Goal: Task Accomplishment & Management: Complete application form

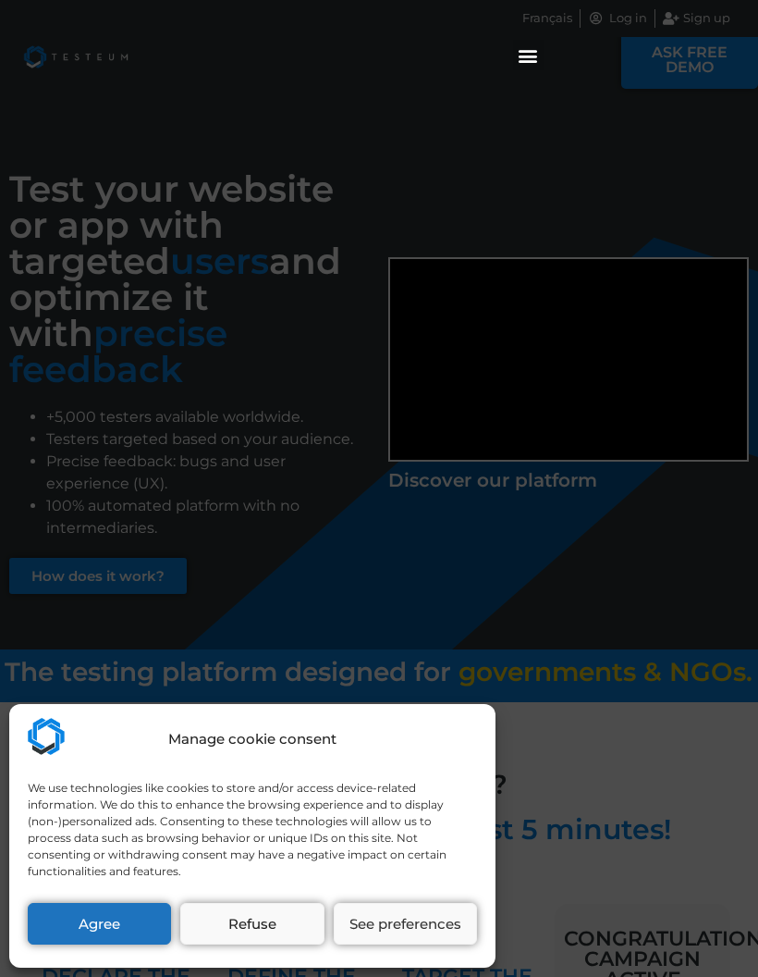
click at [122, 926] on button "Agree" at bounding box center [99, 924] width 143 height 42
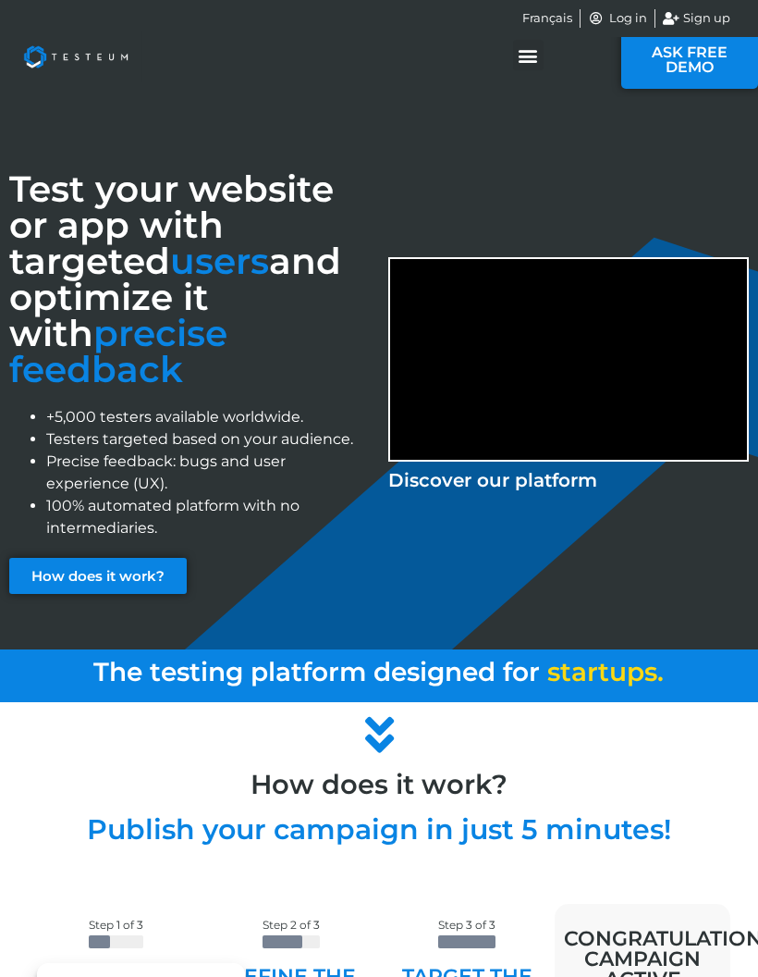
click at [527, 68] on div "Menu Toggle" at bounding box center [528, 55] width 31 height 31
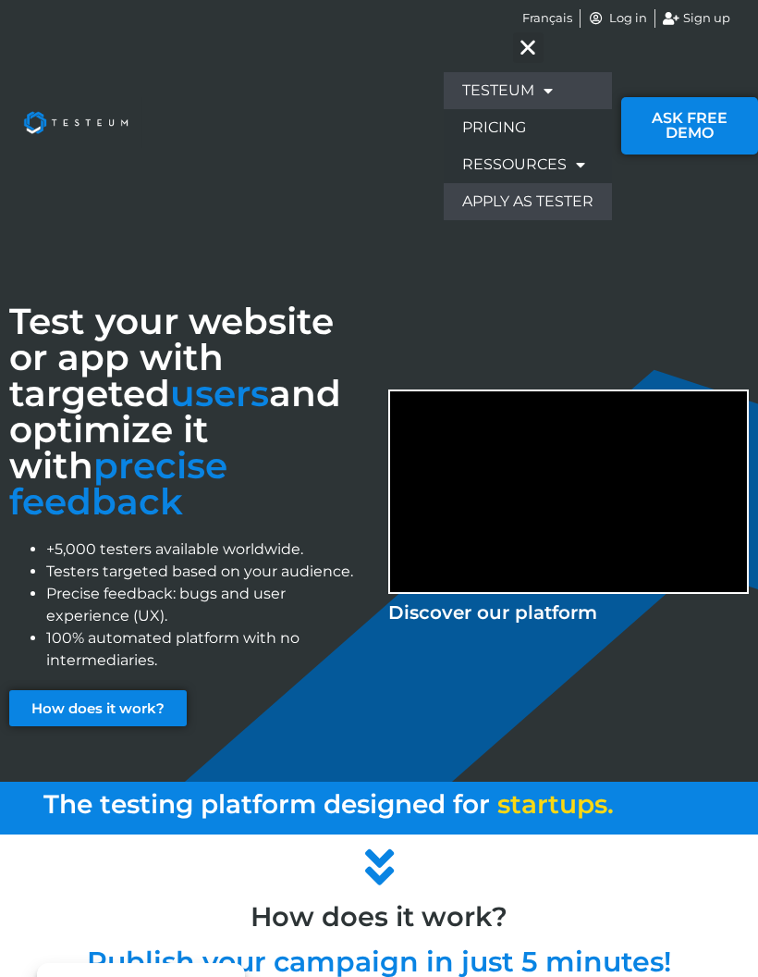
click at [545, 199] on link "Apply as tester" at bounding box center [528, 201] width 168 height 37
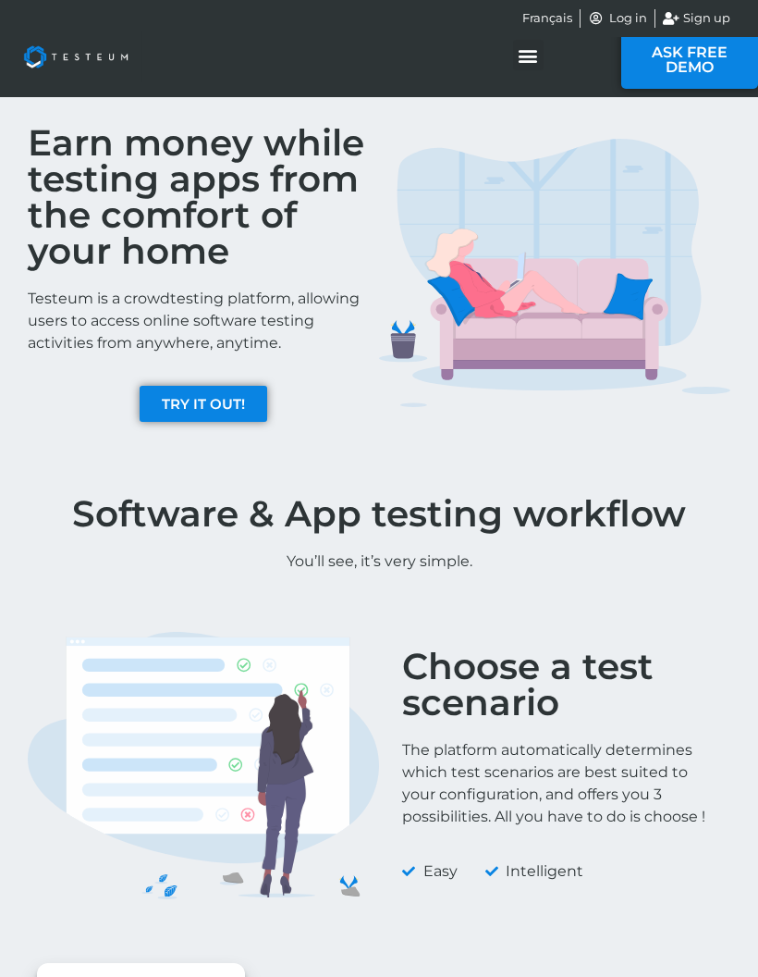
click at [229, 409] on span "TRY IT OUT!" at bounding box center [203, 404] width 83 height 14
click at [526, 55] on icon "Menu Toggle" at bounding box center [528, 55] width 20 height 20
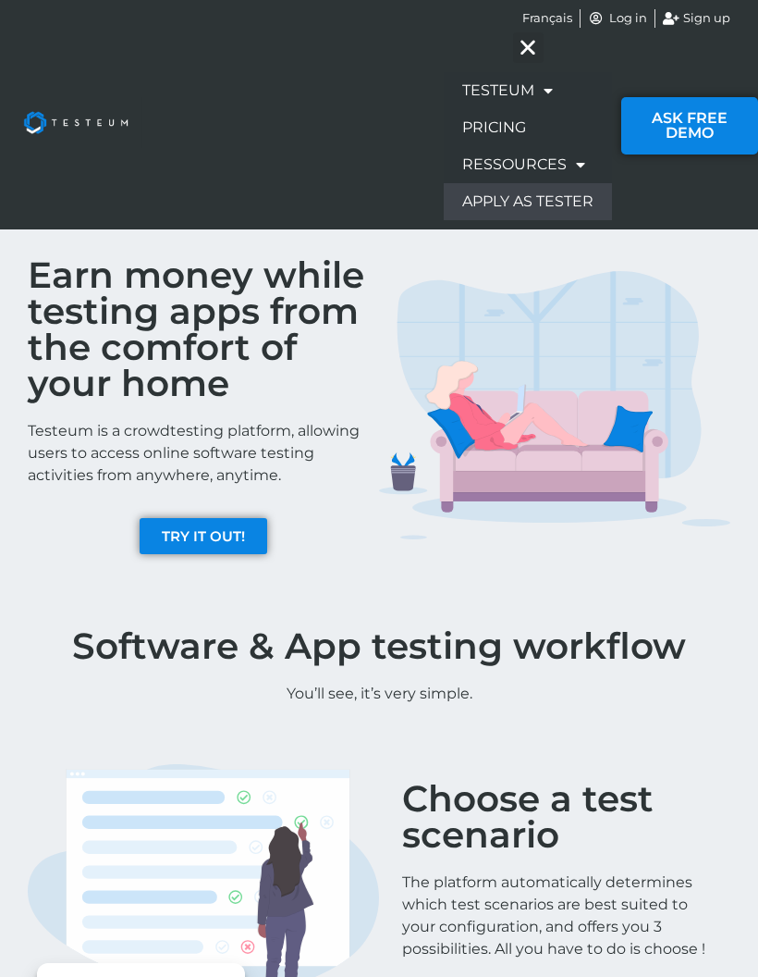
click at [529, 207] on link "Apply as tester" at bounding box center [528, 201] width 168 height 37
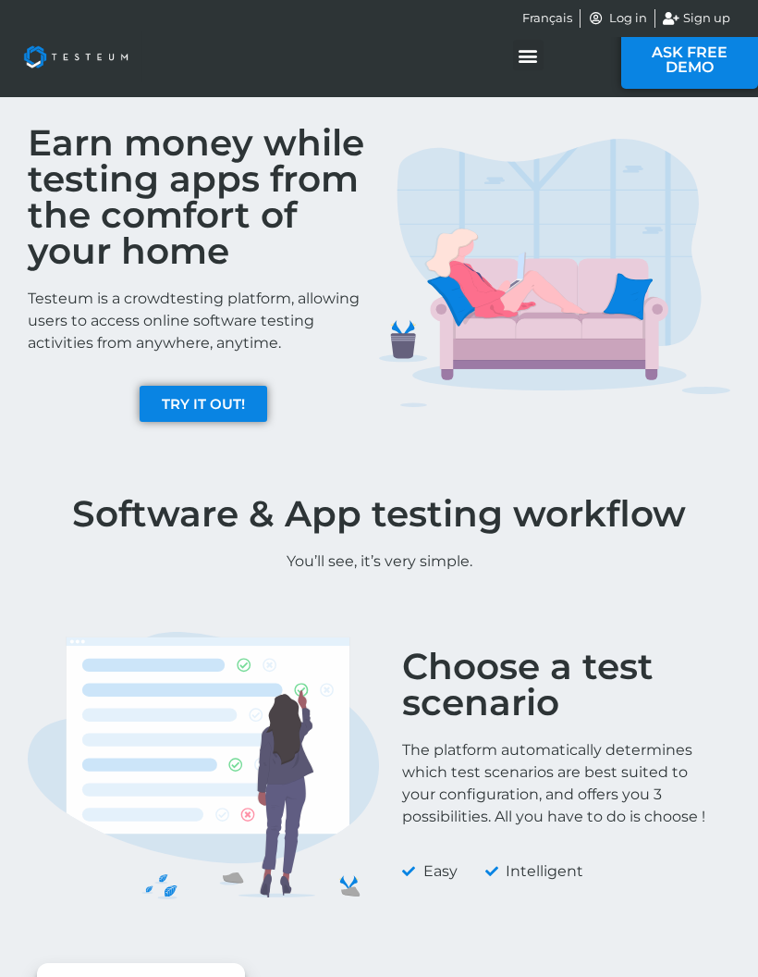
click at [184, 399] on span "TRY IT OUT!" at bounding box center [203, 404] width 83 height 14
